Goal: Task Accomplishment & Management: Complete application form

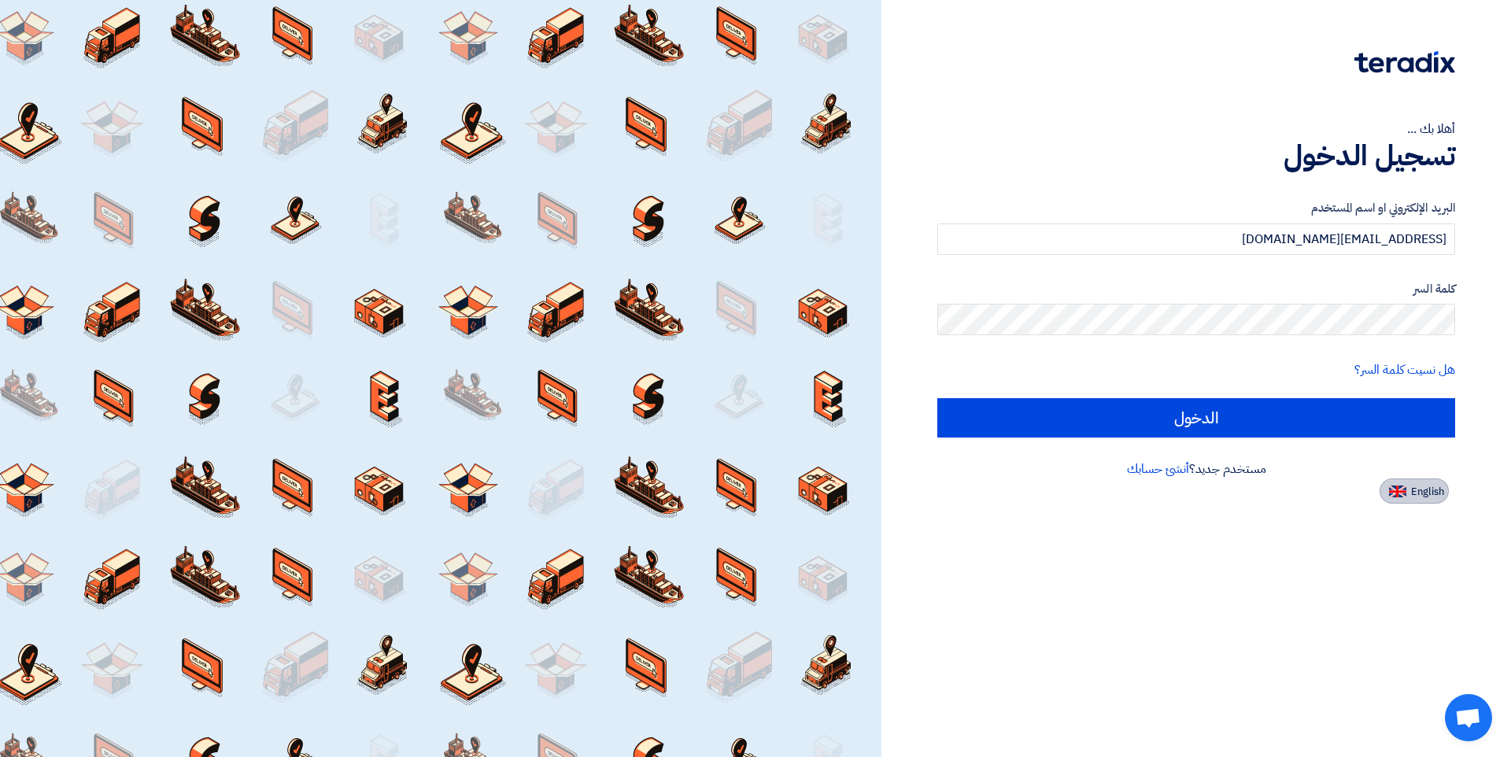
click at [1408, 490] on button "English" at bounding box center [1413, 490] width 69 height 25
type input "Sign in"
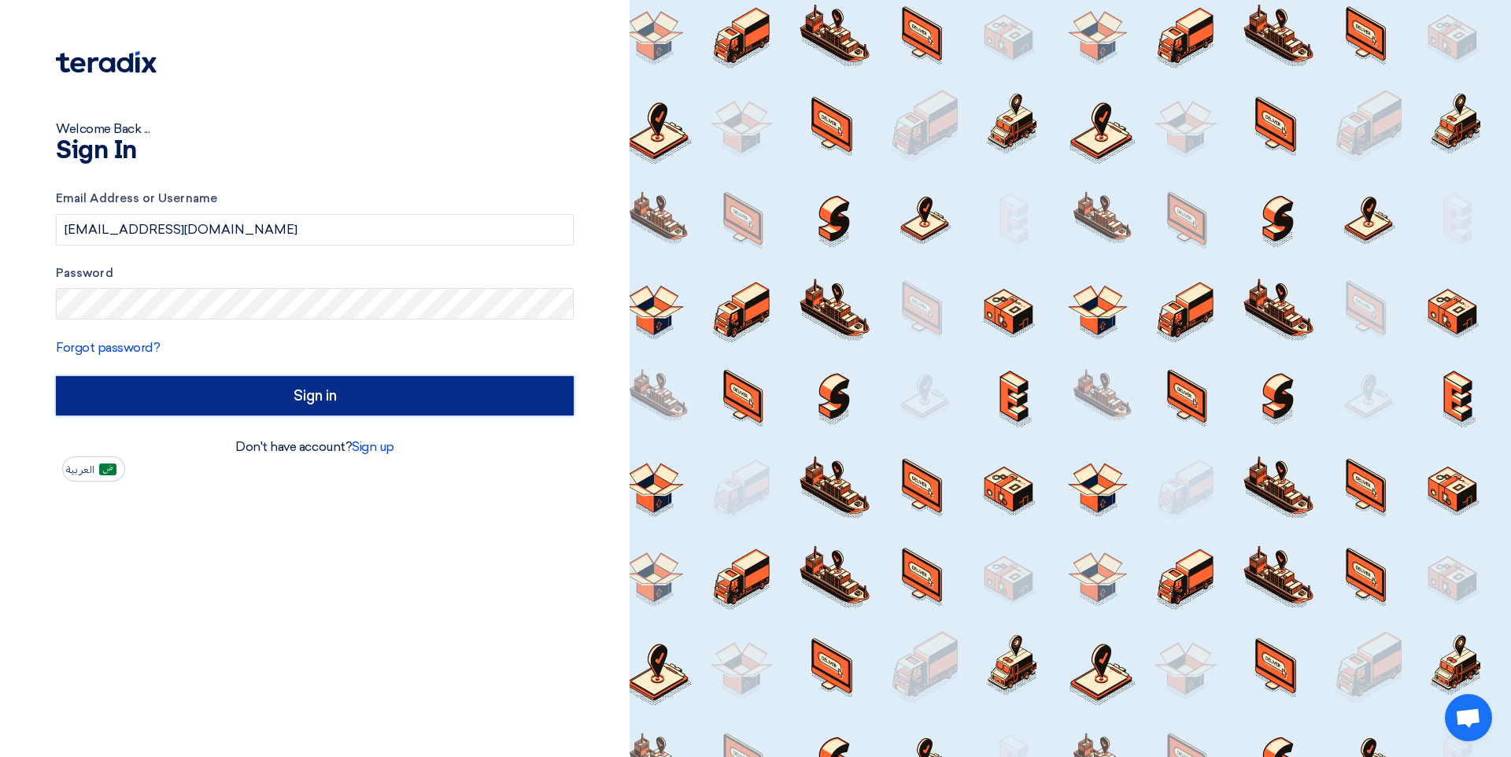
click at [299, 402] on input "Sign in" at bounding box center [315, 395] width 518 height 39
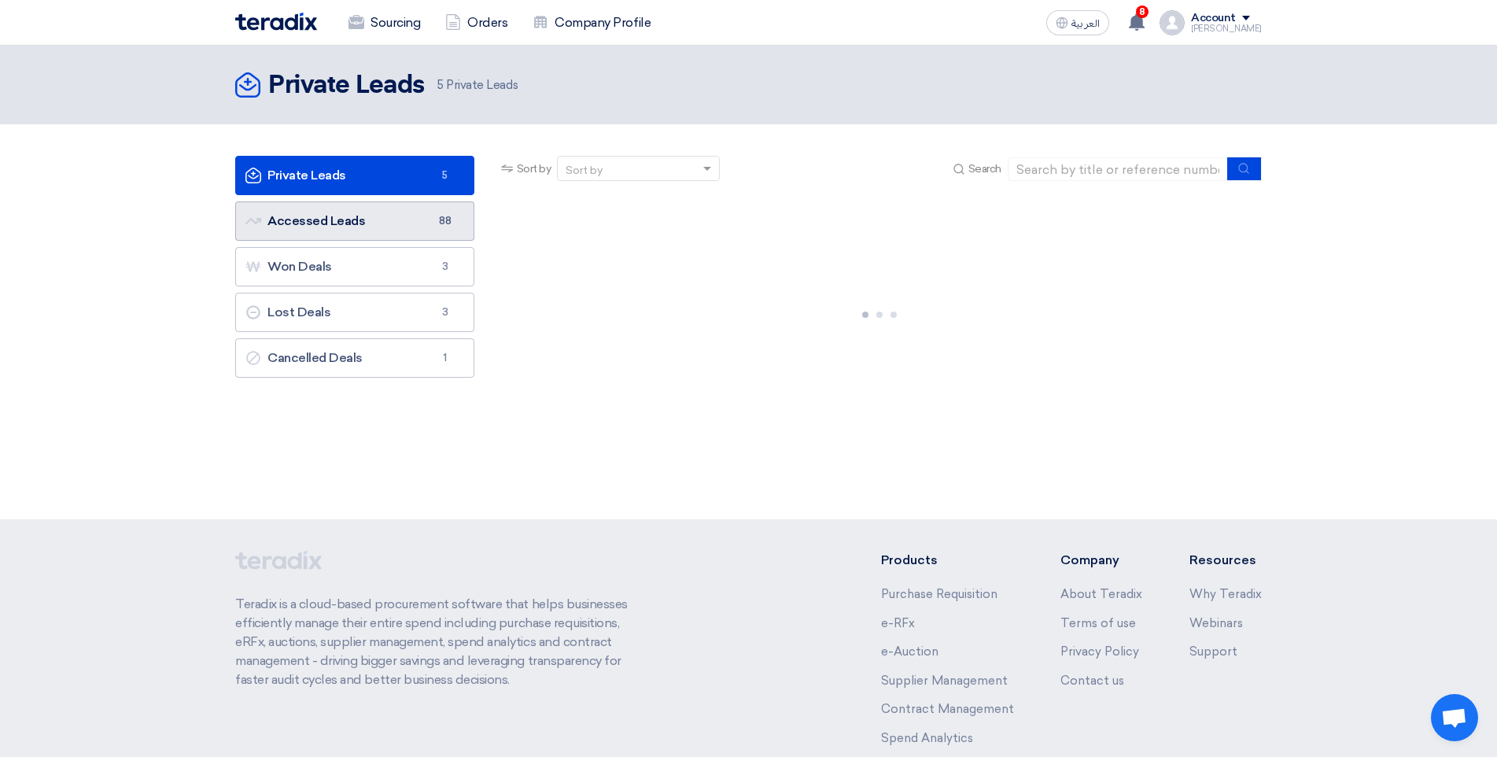
click at [356, 215] on link "Accessed Leads Accessed Leads 88" at bounding box center [354, 220] width 239 height 39
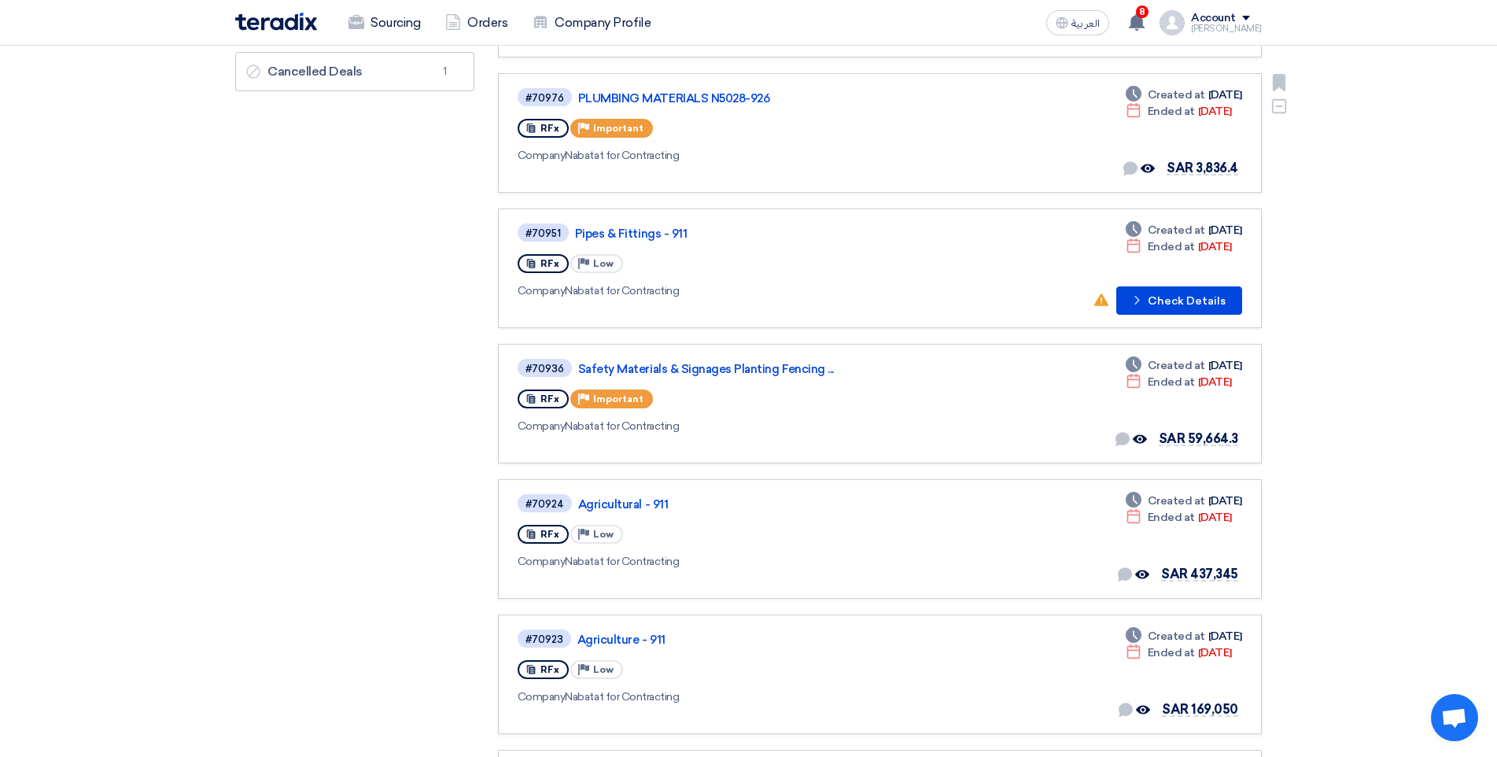
scroll to position [393, 0]
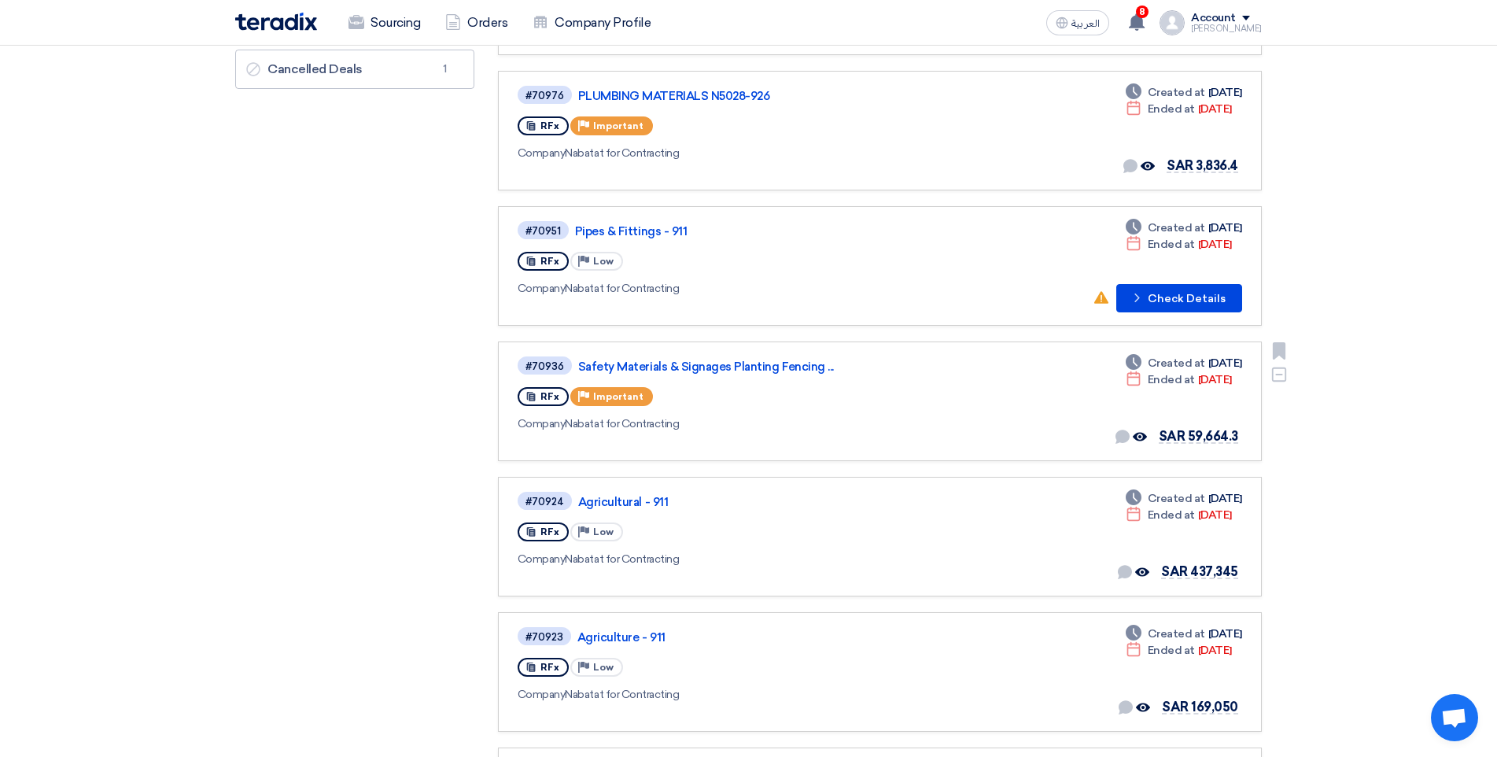
click at [759, 381] on div "#70936 Safety Materials & Signages Planting Fencing ... RFx Priority Important …" at bounding box center [746, 401] width 457 height 93
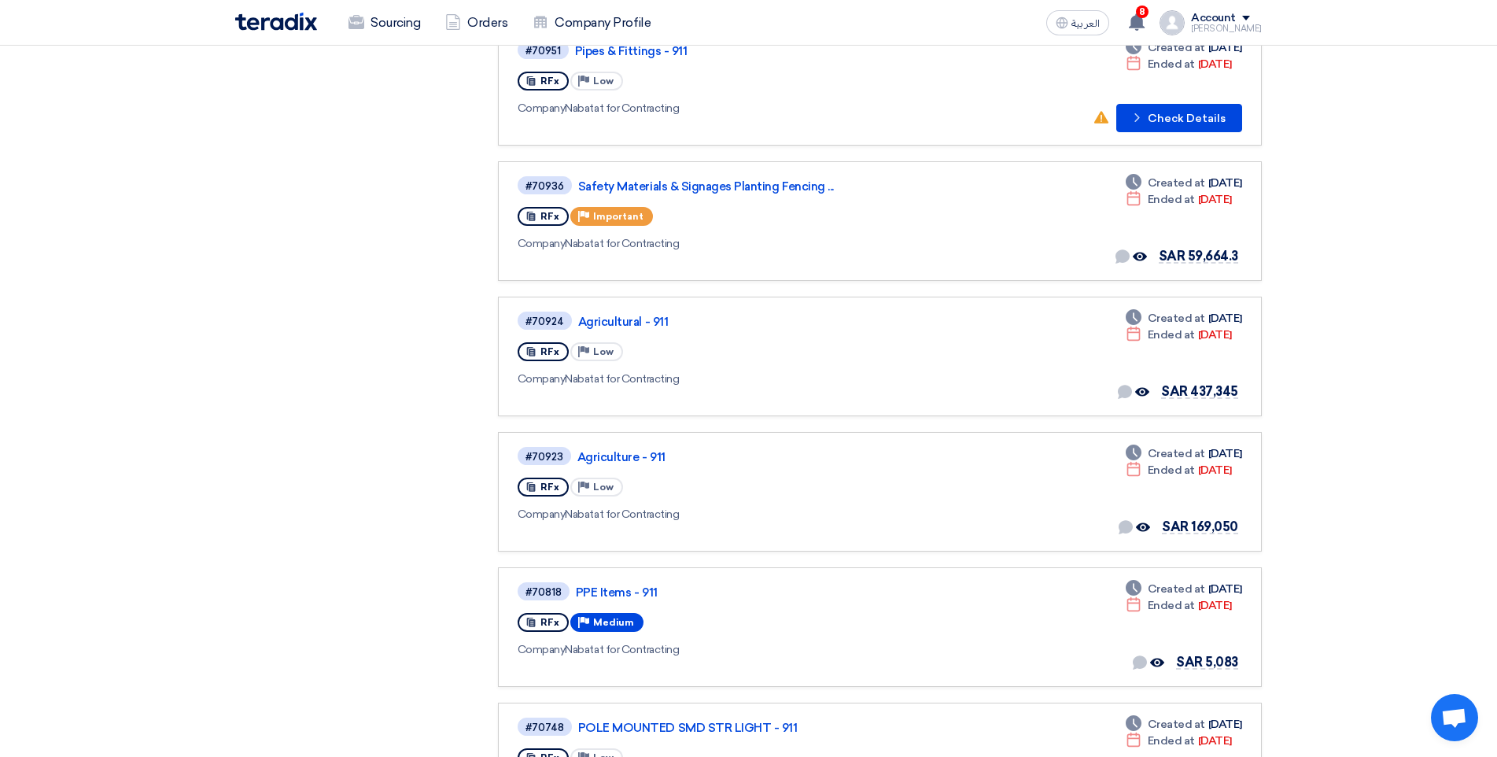
scroll to position [551, 0]
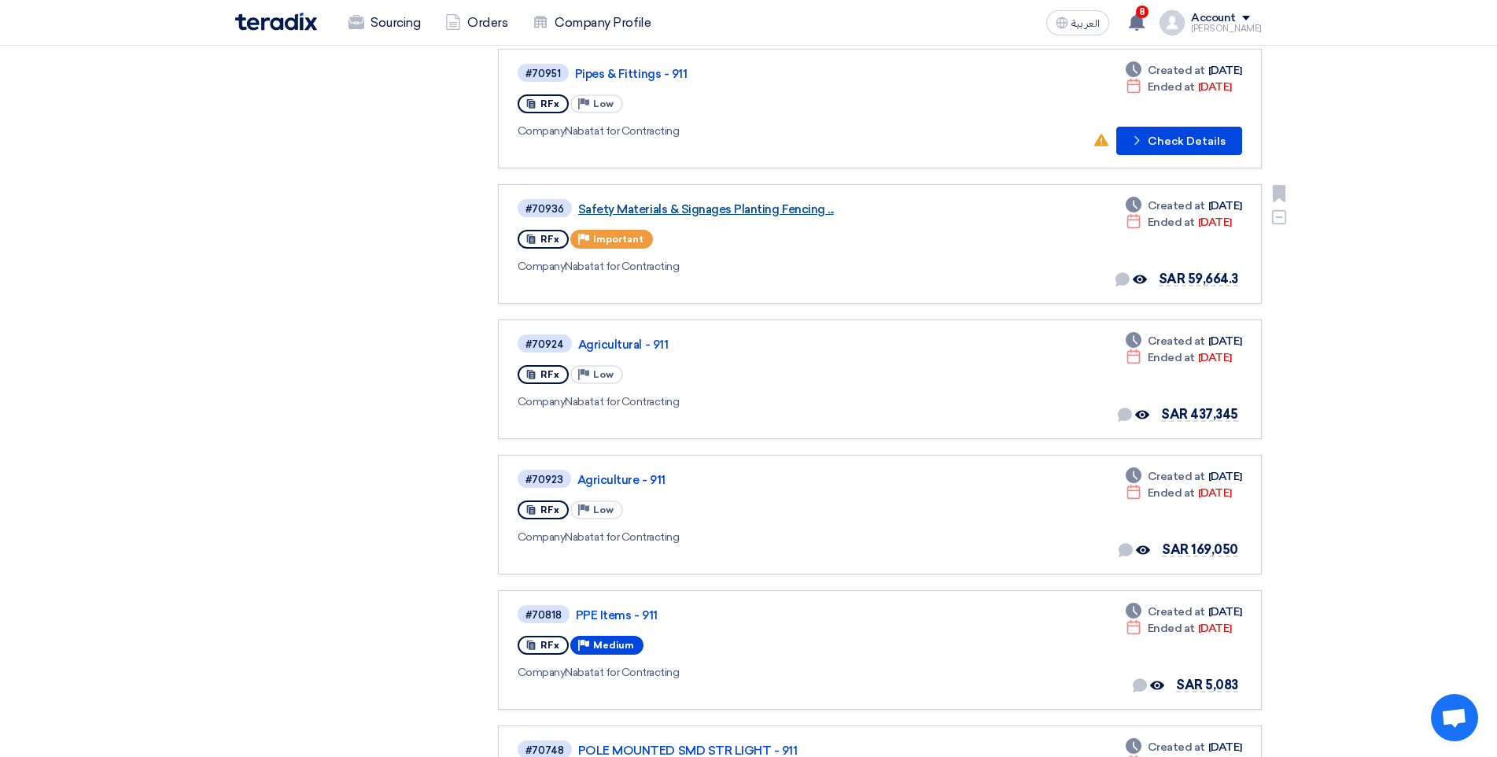
click at [614, 216] on div "#70936 Safety Materials & Signages Planting Fencing ..." at bounding box center [746, 207] width 457 height 21
click at [716, 212] on link "Safety Materials & Signages Planting Fencing ..." at bounding box center [774, 209] width 393 height 14
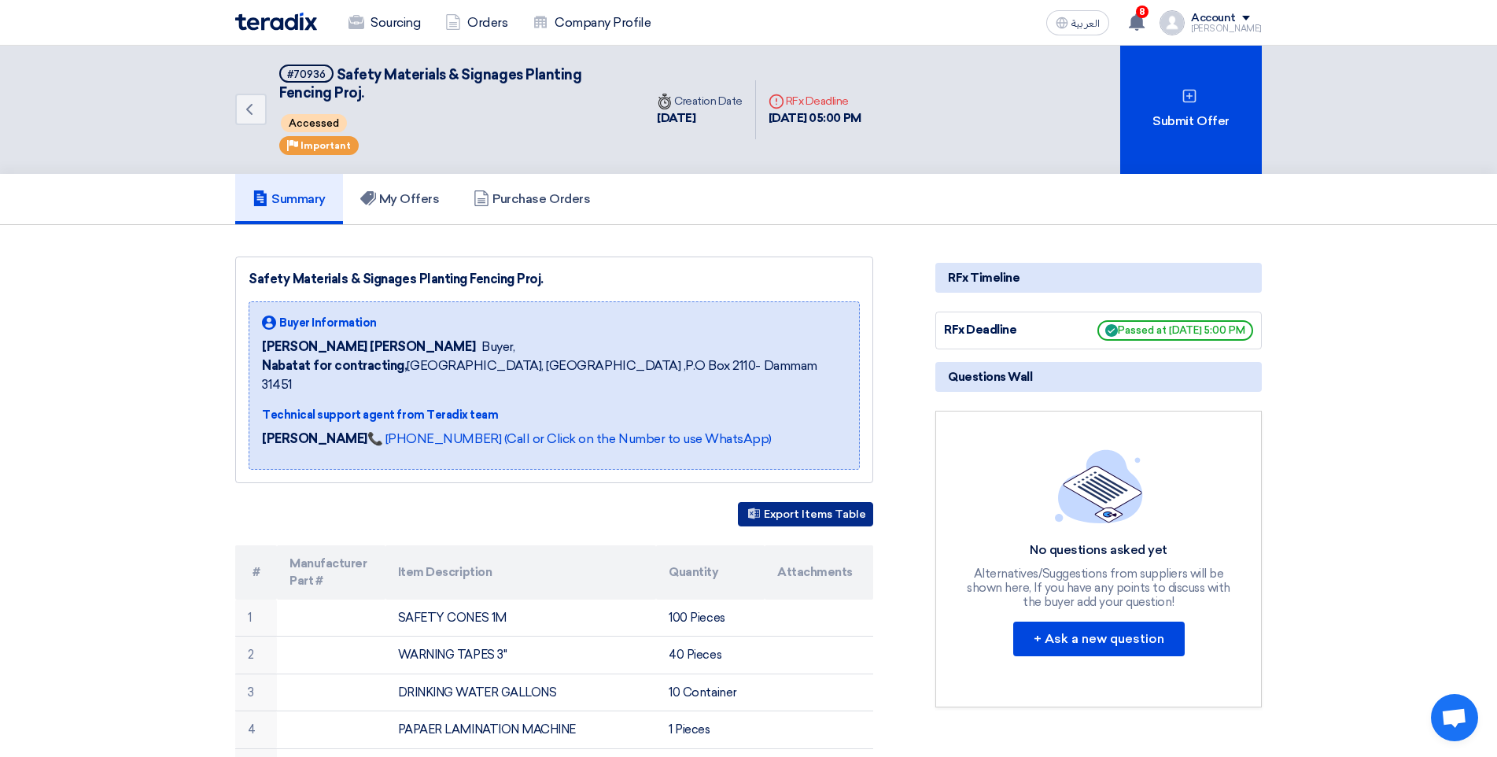
click at [781, 502] on button "Export Items Table" at bounding box center [805, 514] width 135 height 24
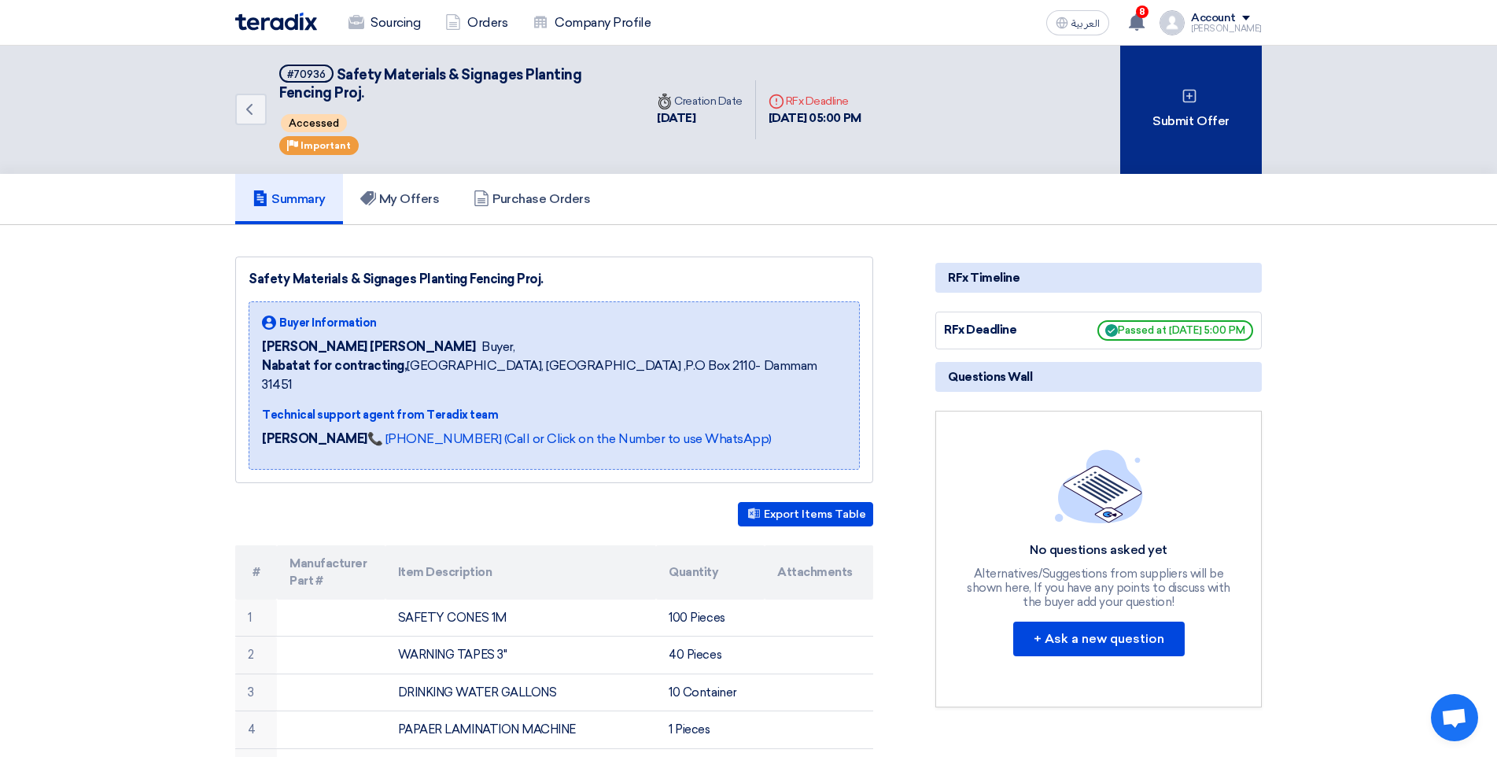
click at [1159, 131] on div "Submit Offer" at bounding box center [1191, 110] width 142 height 128
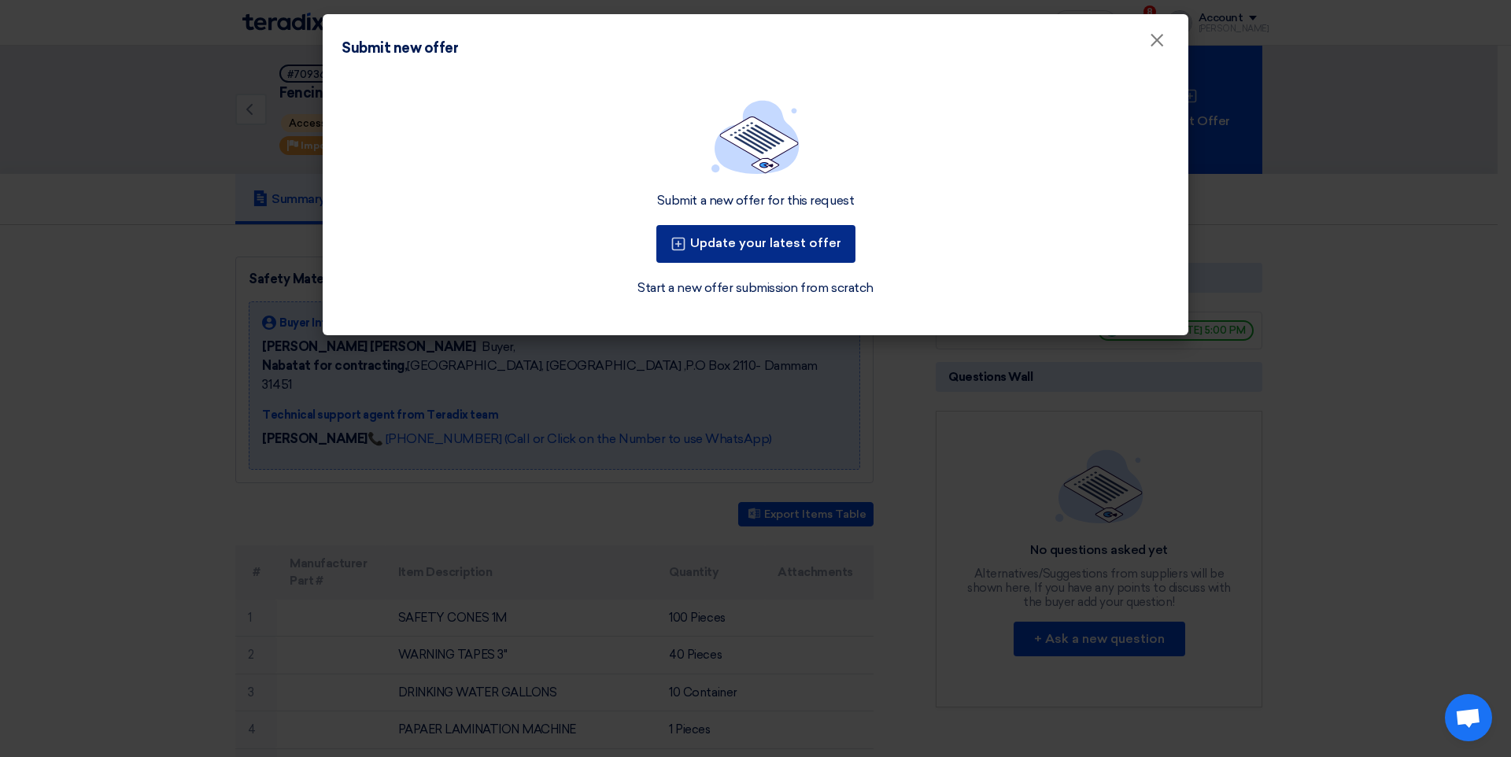
click at [809, 253] on button "Update your latest offer" at bounding box center [755, 244] width 199 height 38
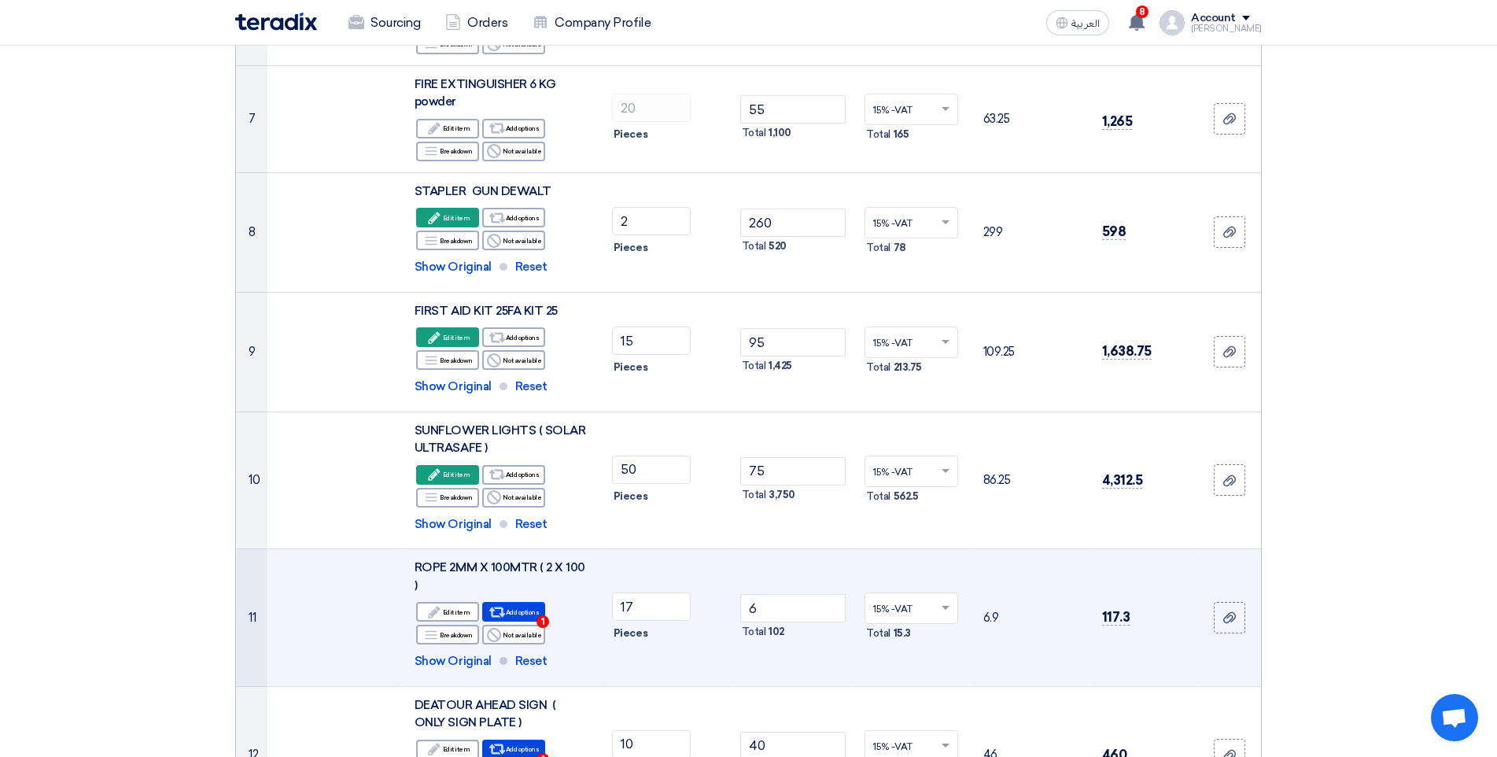
scroll to position [826, 0]
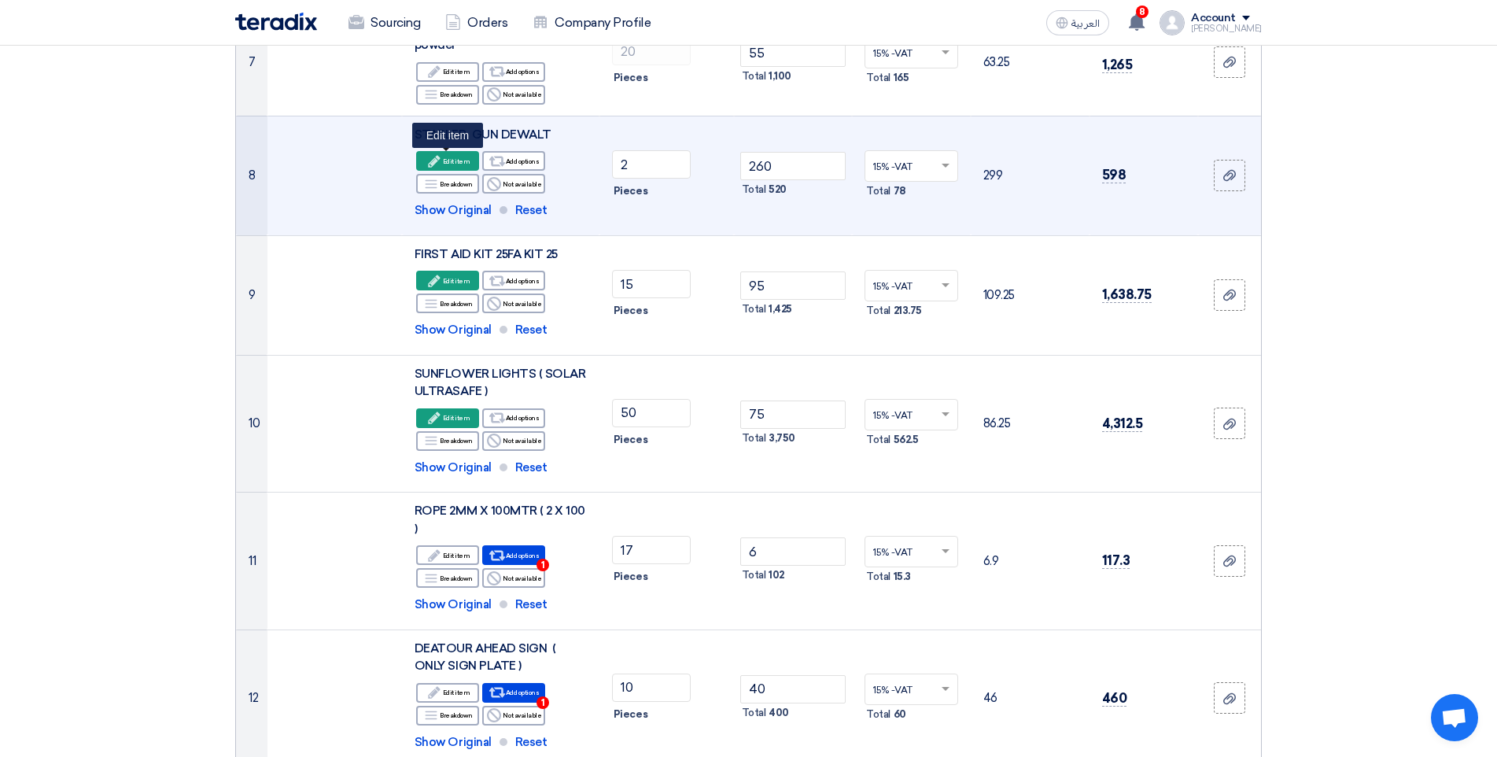
click at [456, 162] on div "Edit Edit item" at bounding box center [447, 161] width 63 height 20
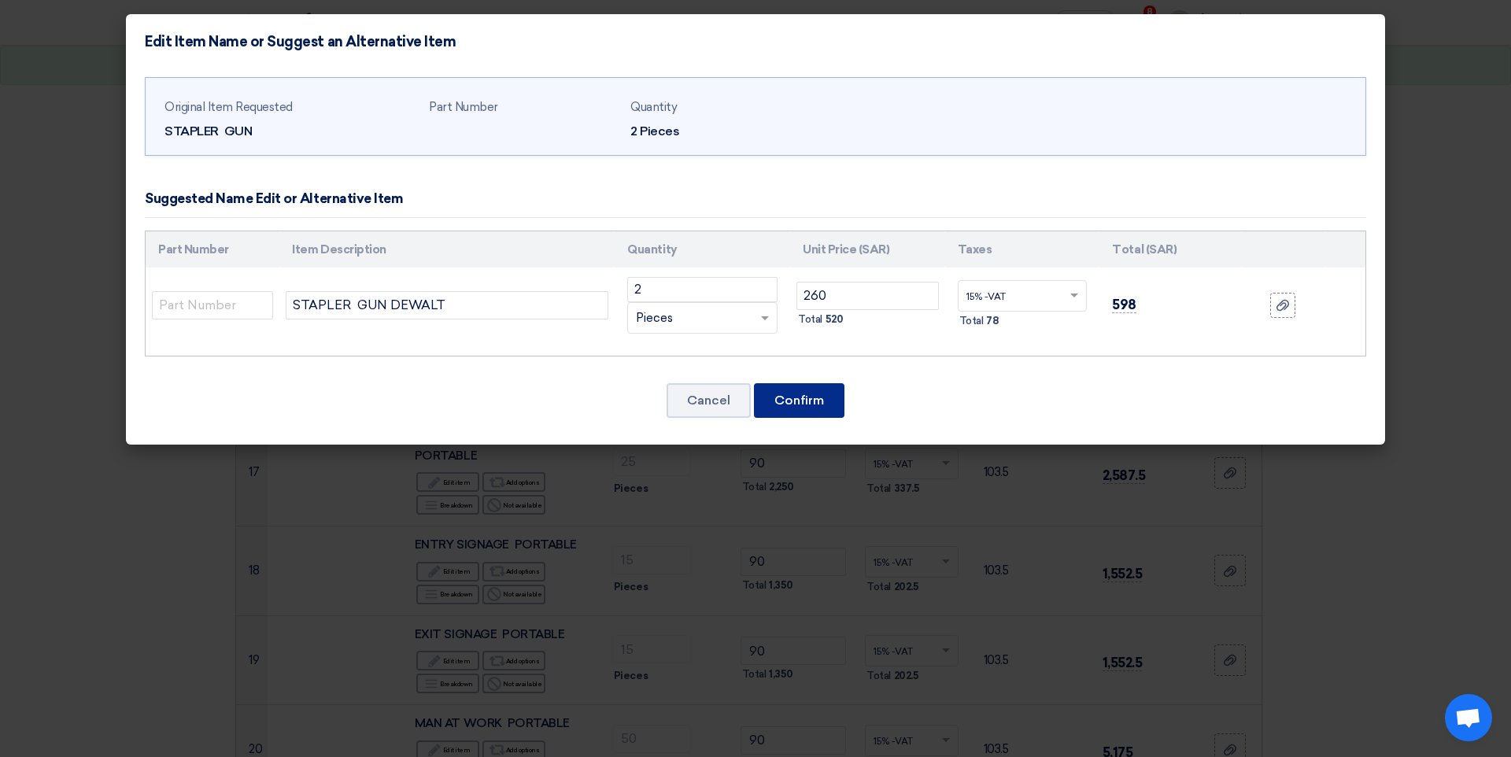
click at [820, 385] on button "Confirm" at bounding box center [799, 400] width 90 height 35
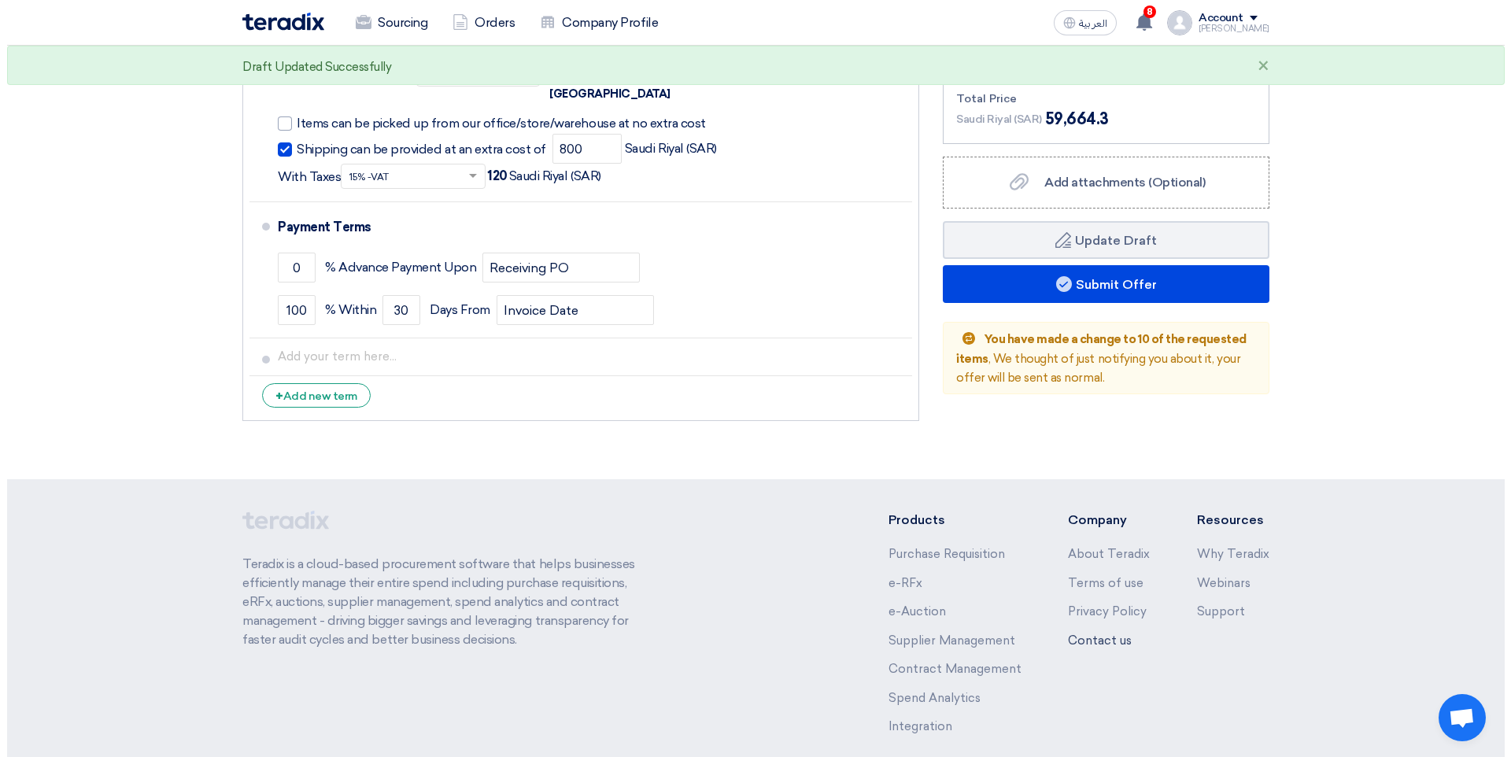
scroll to position [3663, 0]
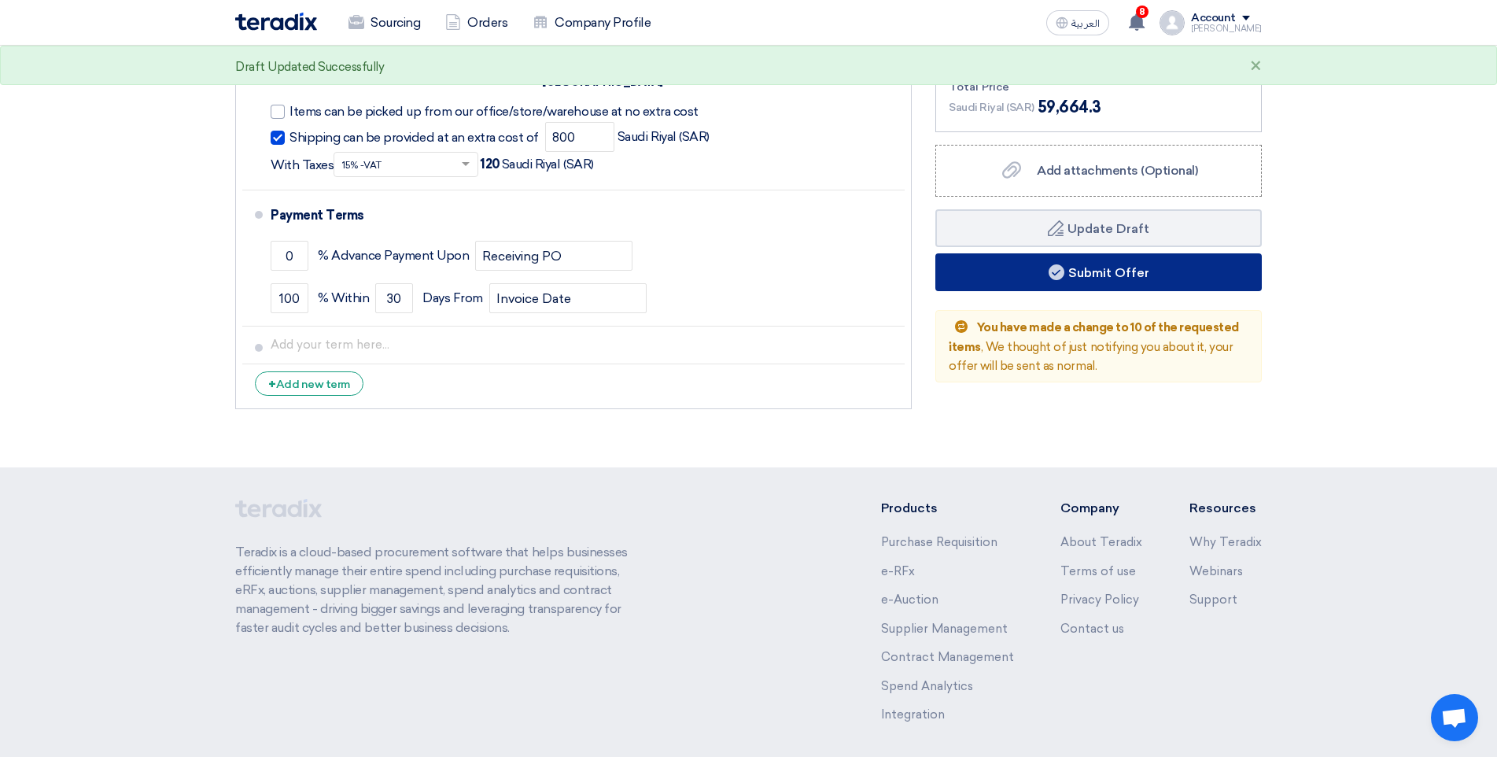
click at [1083, 253] on button "Submit Offer" at bounding box center [1098, 272] width 326 height 38
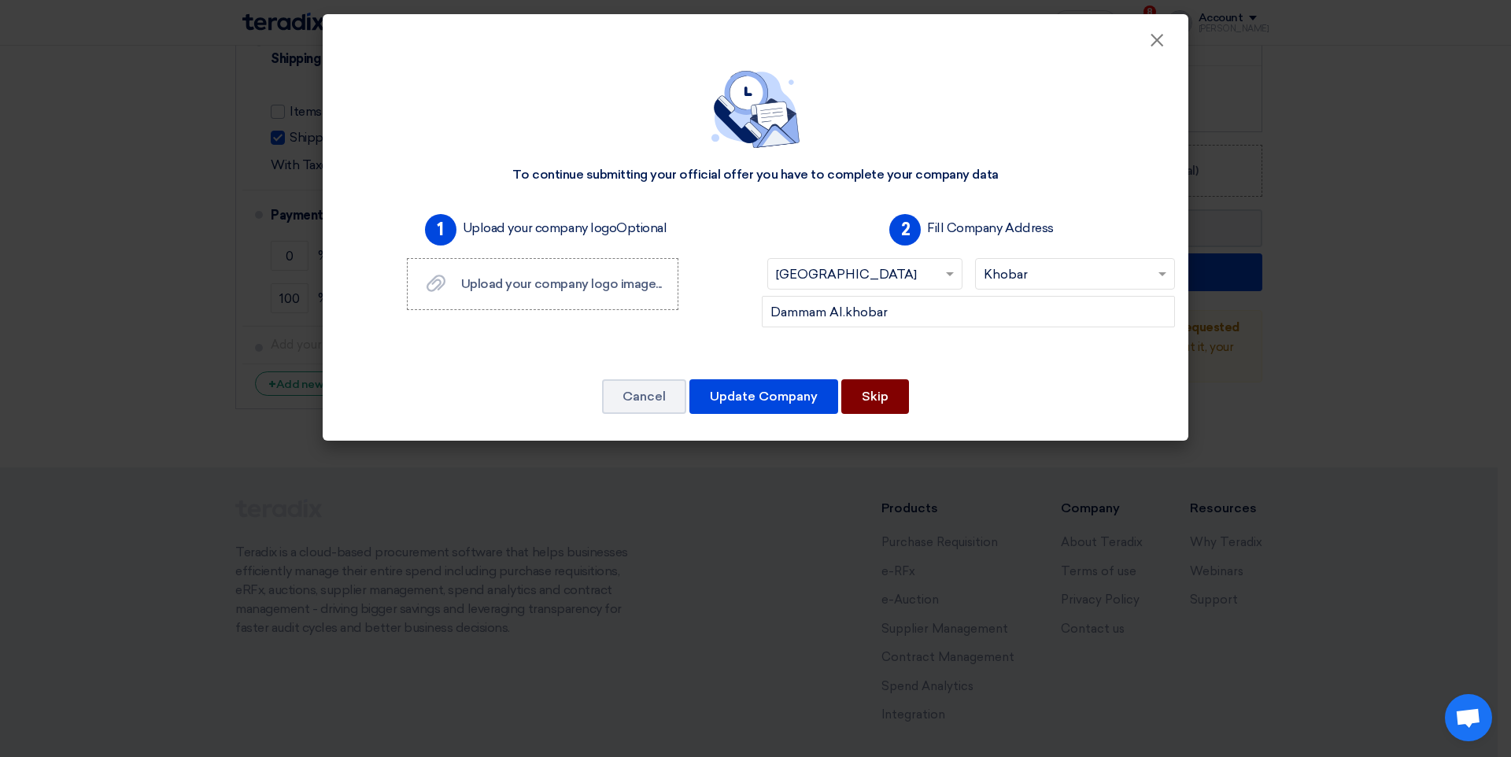
click at [860, 395] on button "Skip" at bounding box center [875, 396] width 68 height 35
